Goal: Transaction & Acquisition: Book appointment/travel/reservation

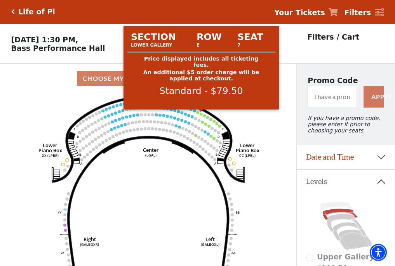
scroll to position [36, 0]
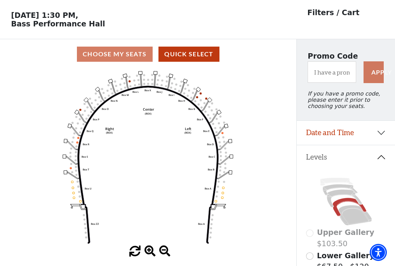
scroll to position [36, 0]
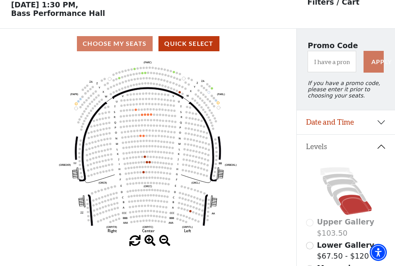
scroll to position [36, 0]
